Goal: Find specific page/section: Find specific page/section

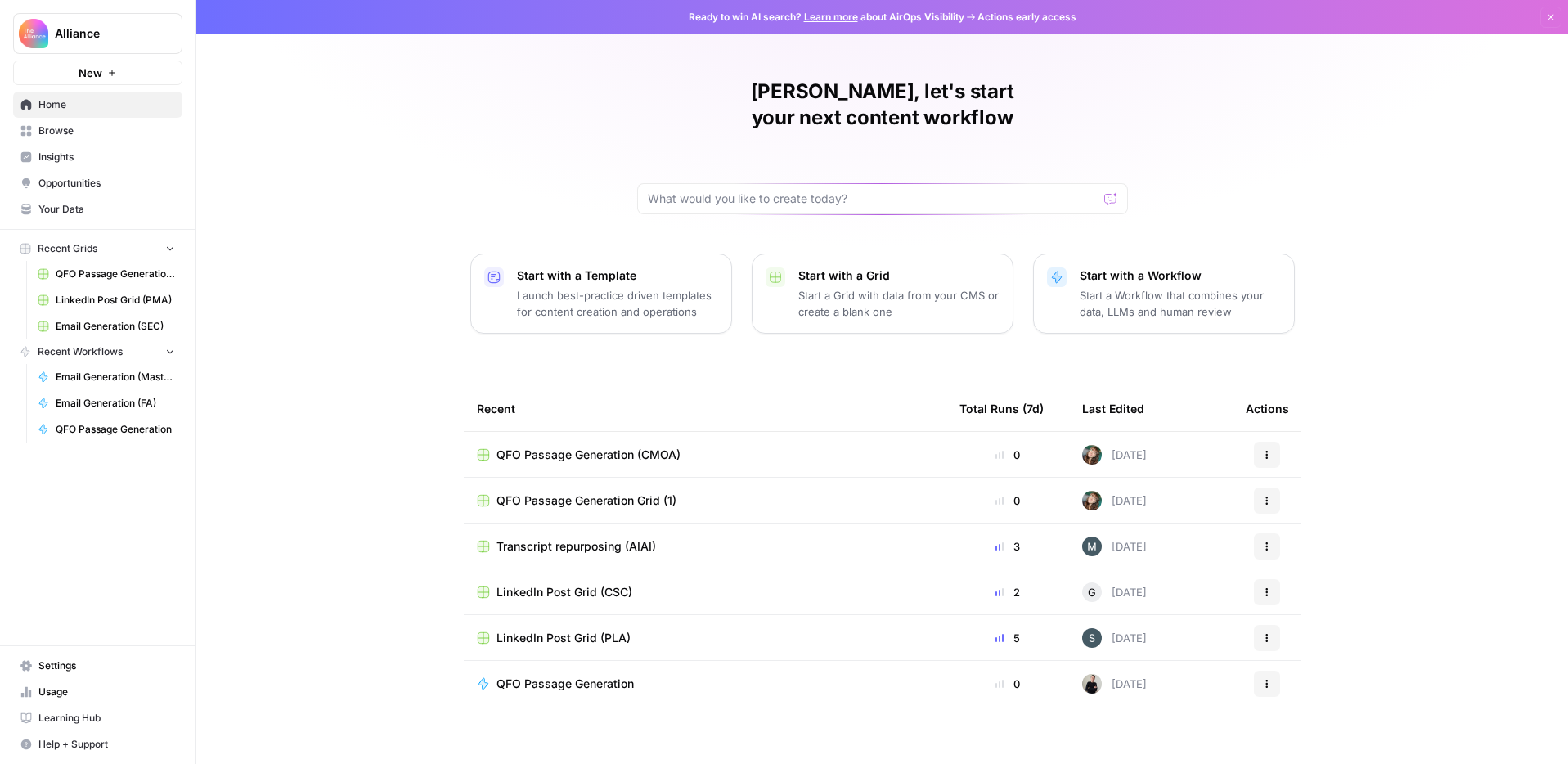
click at [115, 246] on button "Recent Grids" at bounding box center [97, 248] width 169 height 25
click at [81, 131] on span "Browse" at bounding box center [106, 131] width 136 height 15
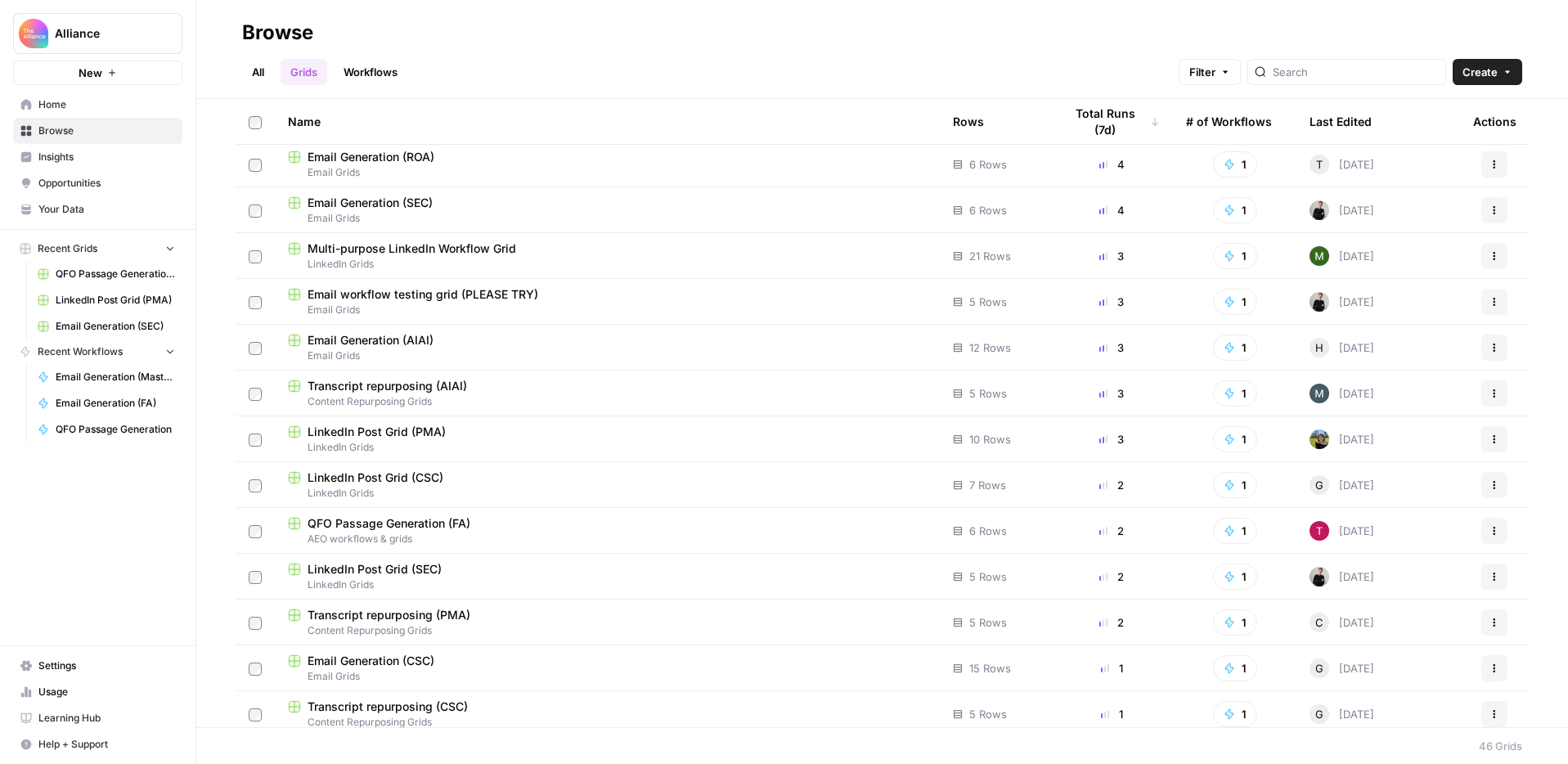
scroll to position [98, 0]
click at [514, 434] on div "LinkedIn Post Grid (PMA)" at bounding box center [607, 428] width 639 height 17
